Goal: Task Accomplishment & Management: Use online tool/utility

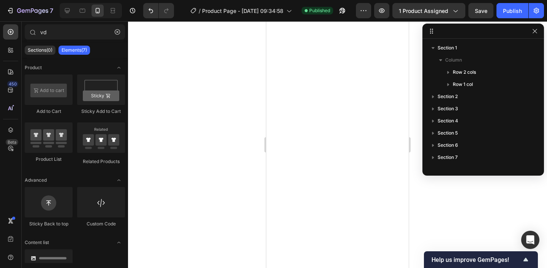
click at [237, 151] on div at bounding box center [337, 144] width 419 height 247
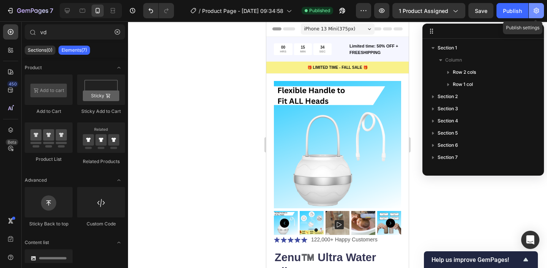
click at [535, 10] on icon "button" at bounding box center [537, 11] width 8 height 8
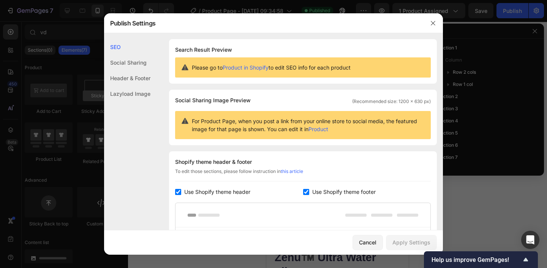
click at [145, 66] on div "Social Sharing" at bounding box center [127, 63] width 46 height 16
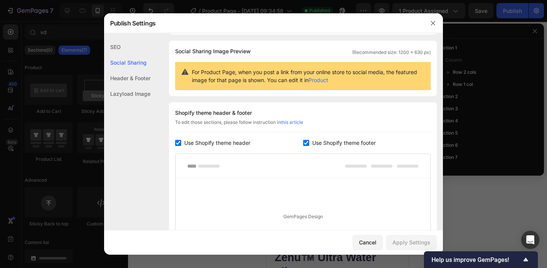
click at [145, 80] on div "Header & Footer" at bounding box center [127, 78] width 46 height 16
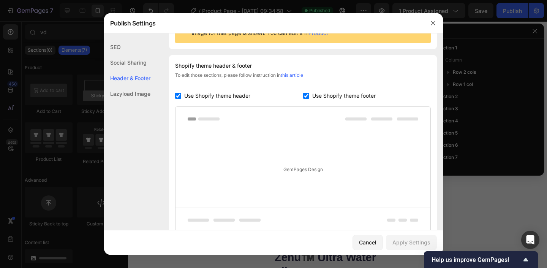
scroll to position [111, 0]
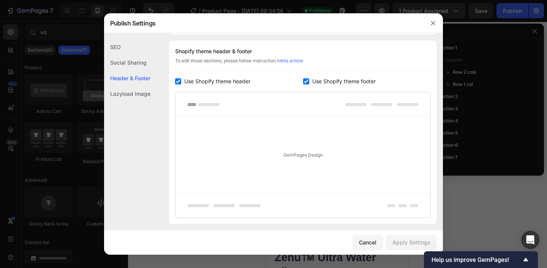
click at [231, 80] on span "Use Shopify theme header" at bounding box center [217, 81] width 66 height 9
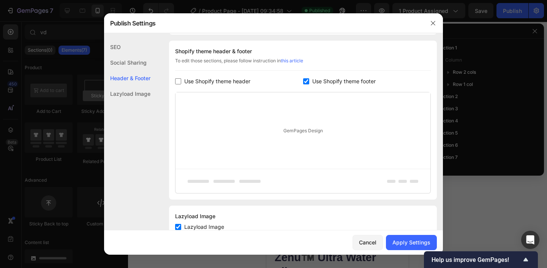
click at [224, 81] on span "Use Shopify theme header" at bounding box center [217, 81] width 66 height 9
checkbox input "true"
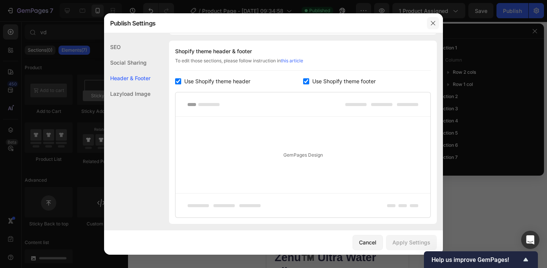
click at [436, 26] on button "button" at bounding box center [433, 23] width 12 height 12
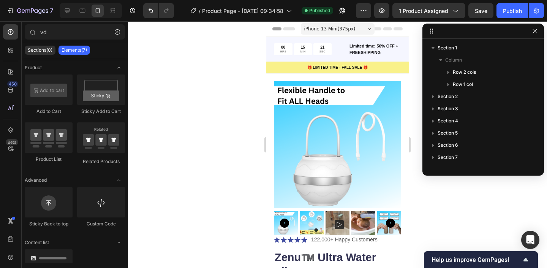
click at [229, 119] on div at bounding box center [337, 144] width 419 height 247
click at [534, 32] on icon "button" at bounding box center [535, 31] width 6 height 6
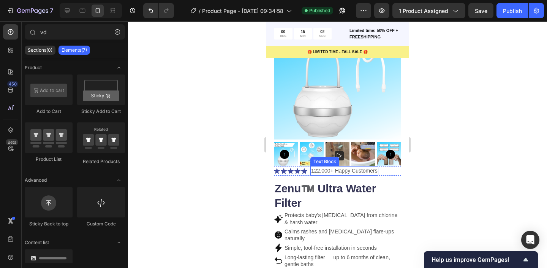
scroll to position [72, 0]
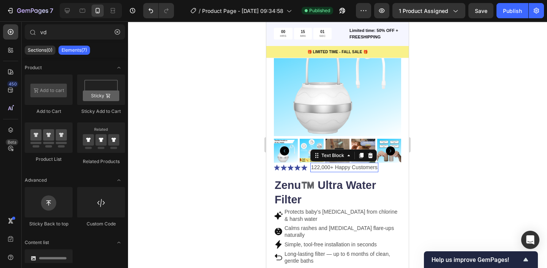
click at [318, 168] on p "122,000+ Happy Customers" at bounding box center [344, 167] width 66 height 8
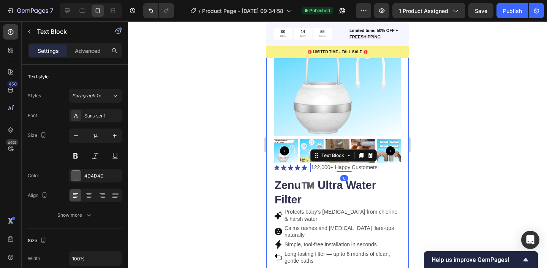
click at [422, 110] on div at bounding box center [337, 144] width 419 height 247
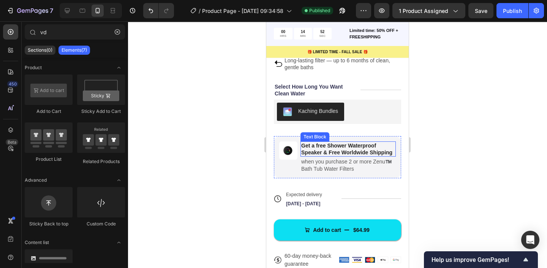
scroll to position [259, 0]
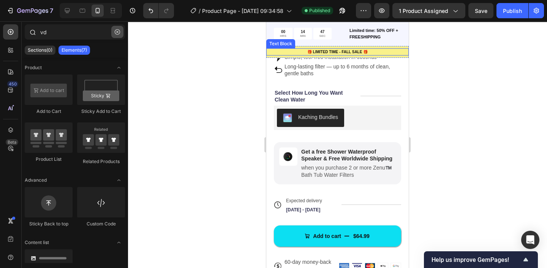
click at [115, 33] on icon "button" at bounding box center [117, 31] width 5 height 5
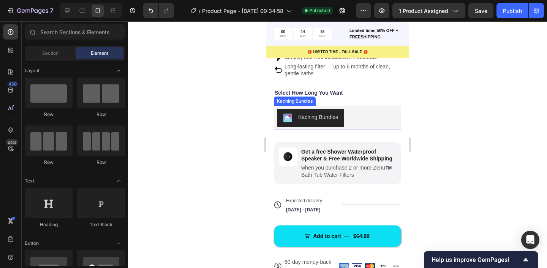
click at [345, 120] on div "Kaching Bundles" at bounding box center [337, 118] width 121 height 18
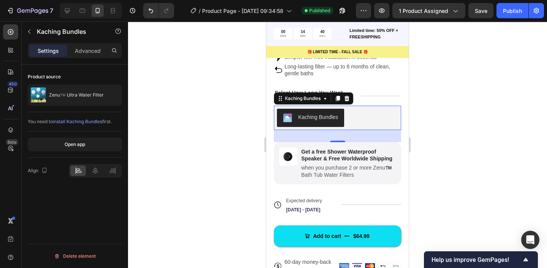
click at [227, 152] on div at bounding box center [337, 144] width 419 height 247
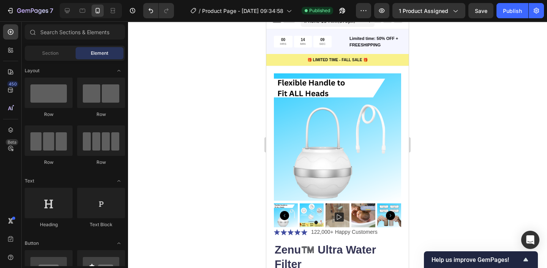
scroll to position [0, 0]
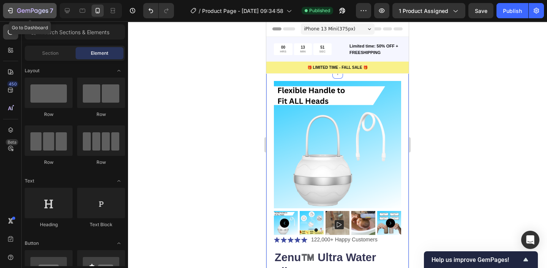
click at [14, 11] on div "7" at bounding box center [29, 10] width 47 height 9
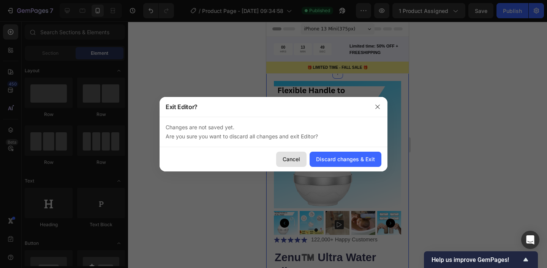
click at [291, 159] on div "Cancel" at bounding box center [291, 159] width 17 height 8
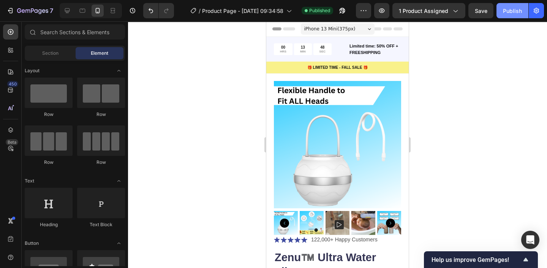
click at [515, 12] on div "Publish" at bounding box center [512, 11] width 19 height 8
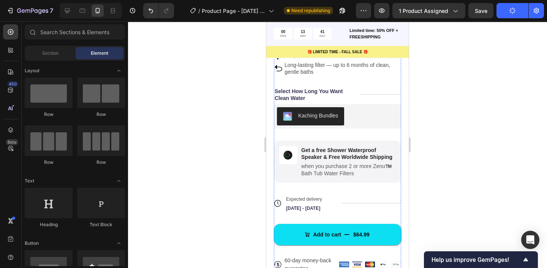
scroll to position [282, 0]
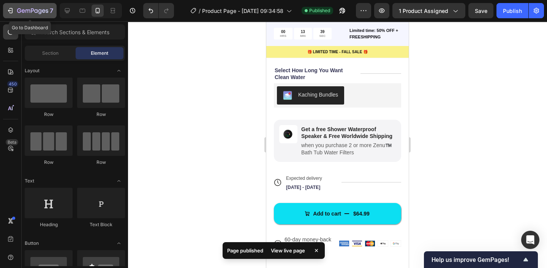
click at [5, 4] on button "7" at bounding box center [30, 10] width 54 height 15
